Goal: Check status

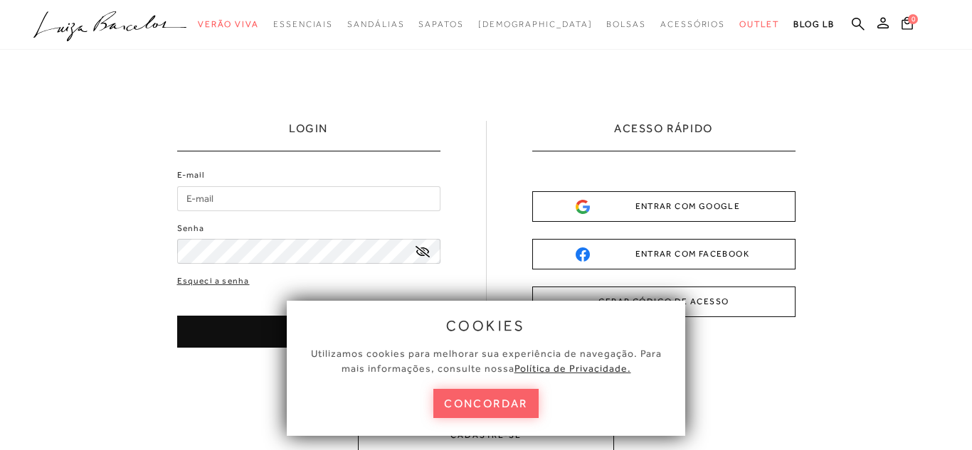
click at [376, 194] on input "E-mail" at bounding box center [308, 198] width 263 height 25
type input "[EMAIL_ADDRESS][DOMAIN_NAME]"
click at [367, 273] on div "E-mail [EMAIL_ADDRESS][DOMAIN_NAME] Senha Esqueci a senha ENTRAR" at bounding box center [308, 258] width 263 height 179
click at [235, 319] on button "ENTRAR" at bounding box center [308, 332] width 263 height 32
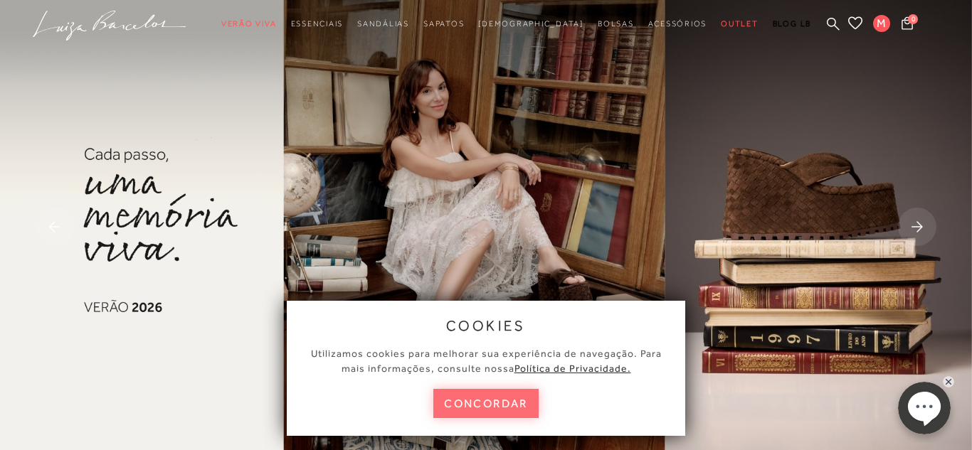
click at [510, 408] on button "concordar" at bounding box center [485, 403] width 105 height 29
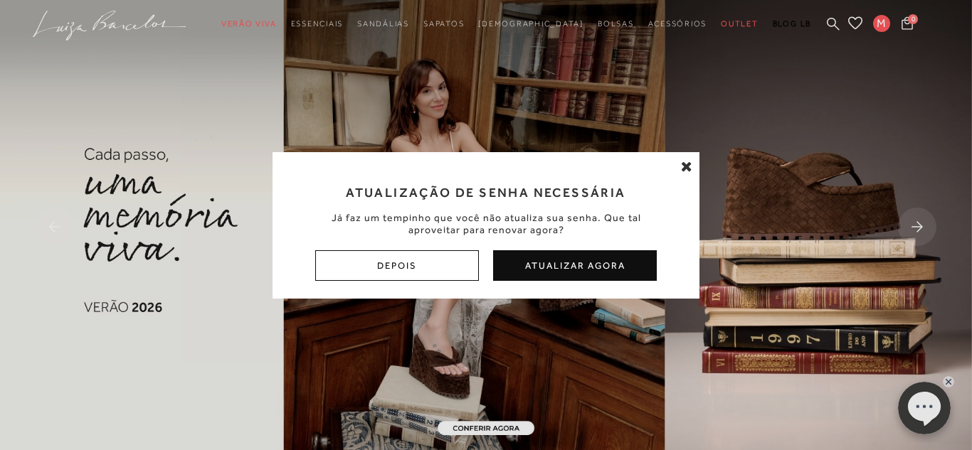
click at [681, 167] on icon at bounding box center [686, 166] width 11 height 14
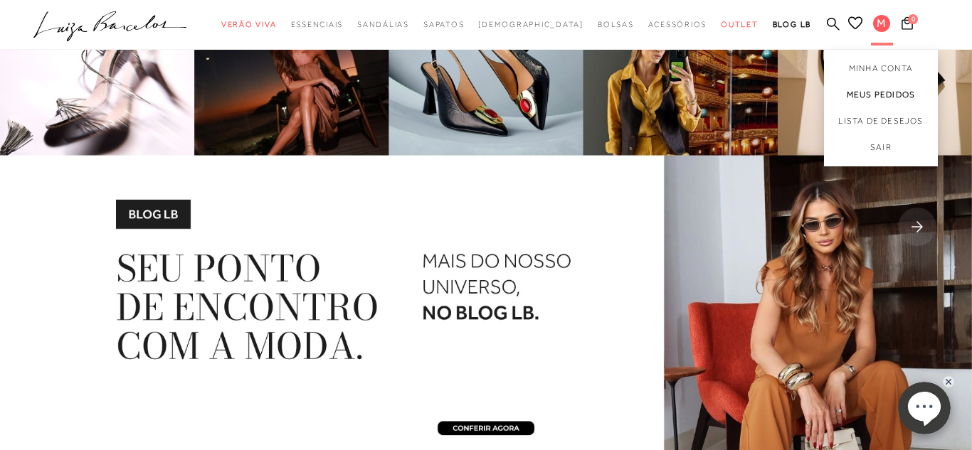
click at [884, 89] on link "Meus Pedidos" at bounding box center [881, 95] width 114 height 26
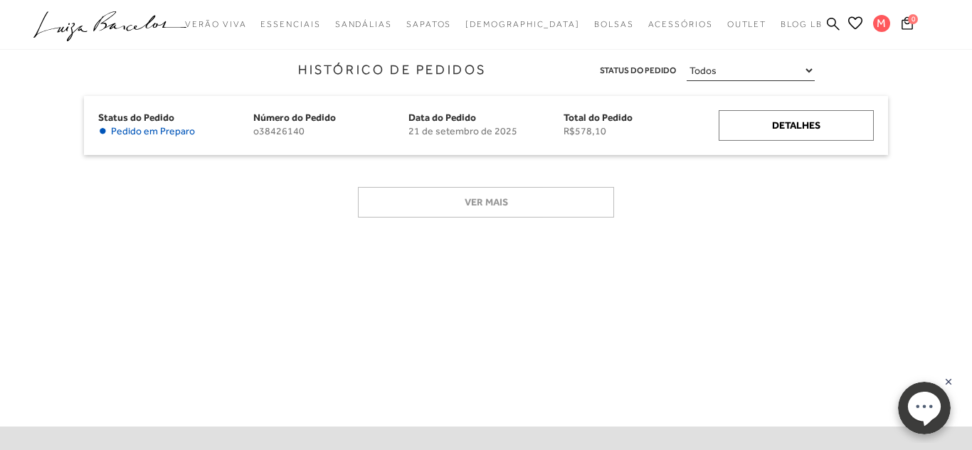
scroll to position [189, 0]
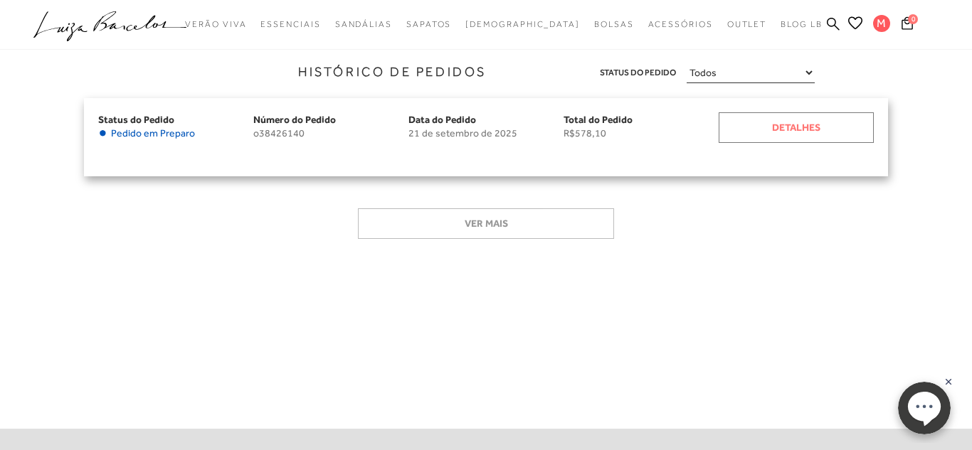
click at [742, 125] on div "Detalhes" at bounding box center [796, 127] width 155 height 31
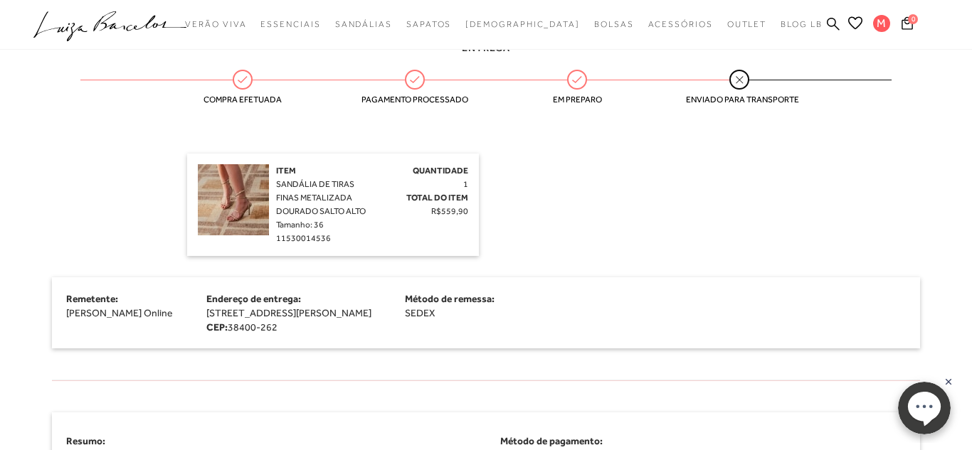
scroll to position [357, 0]
